Goal: Find specific page/section: Find specific page/section

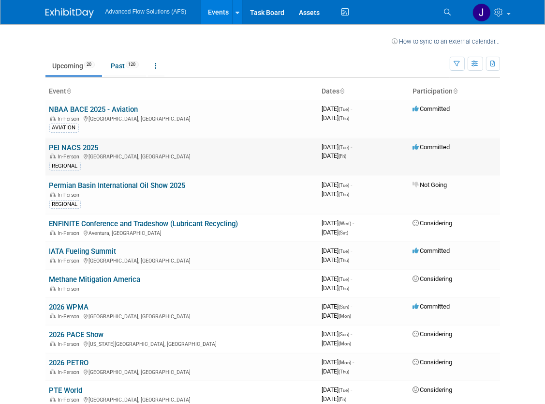
click at [79, 144] on link "PEI NACS 2025" at bounding box center [73, 147] width 49 height 9
click at [95, 106] on link "NBAA BACE 2025 - Aviation" at bounding box center [93, 109] width 89 height 9
click at [75, 106] on link "NBAA BACE 2025 - Aviation" at bounding box center [93, 109] width 89 height 9
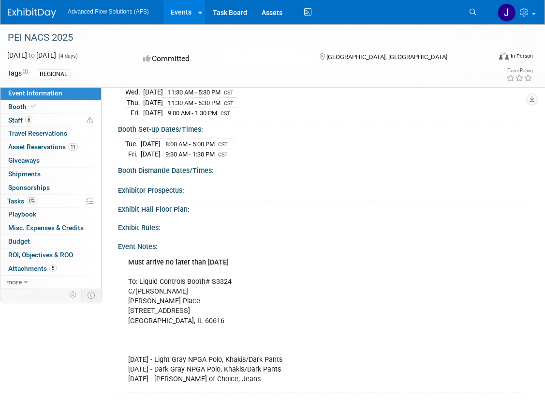
scroll to position [124, 0]
click at [14, 119] on span "Staff 8" at bounding box center [20, 120] width 24 height 8
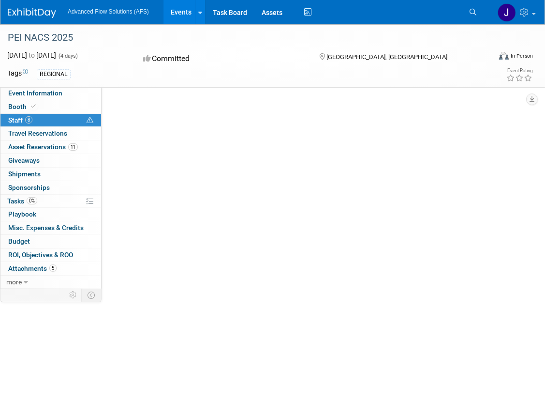
scroll to position [0, 0]
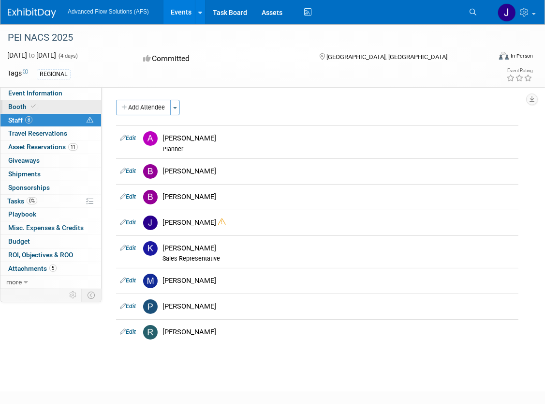
click at [17, 107] on span "Booth" at bounding box center [23, 107] width 30 height 8
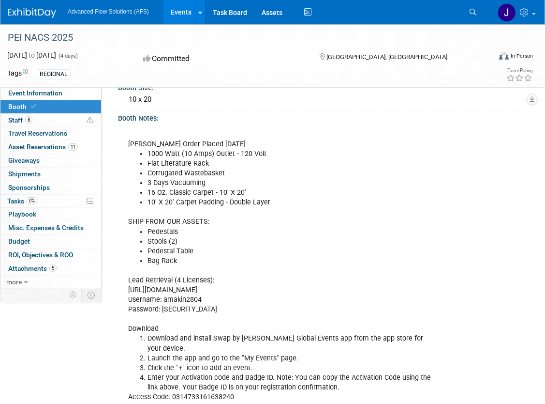
scroll to position [77, 0]
click at [21, 119] on span "Staff 8" at bounding box center [20, 120] width 24 height 8
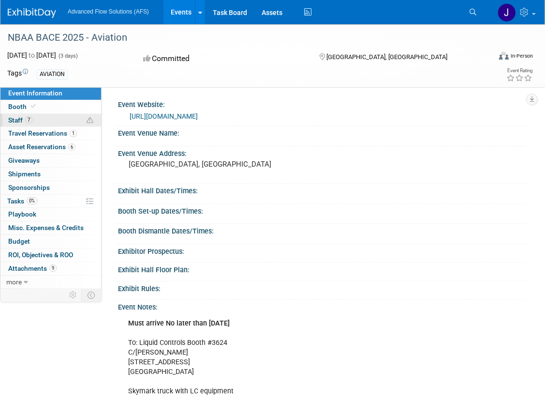
click at [29, 118] on span "7" at bounding box center [28, 119] width 7 height 7
click at [21, 120] on span "Staff 7" at bounding box center [20, 120] width 24 height 8
